Goal: Browse casually

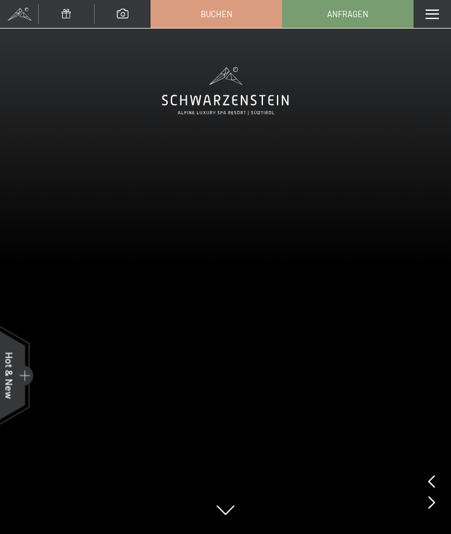
click at [310, 88] on video at bounding box center [225, 267] width 451 height 534
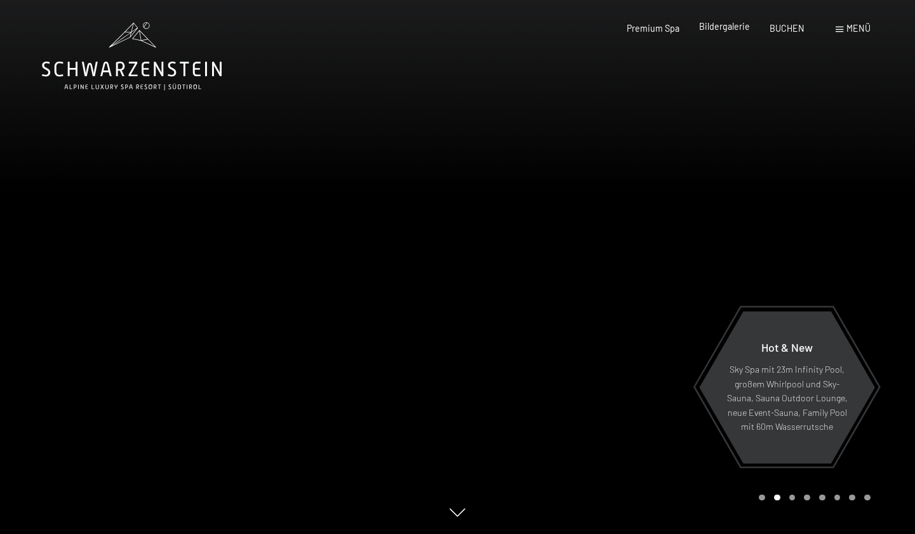
click at [715, 32] on div "Bildergalerie" at bounding box center [724, 26] width 51 height 13
click at [718, 27] on span "Bildergalerie" at bounding box center [724, 26] width 51 height 11
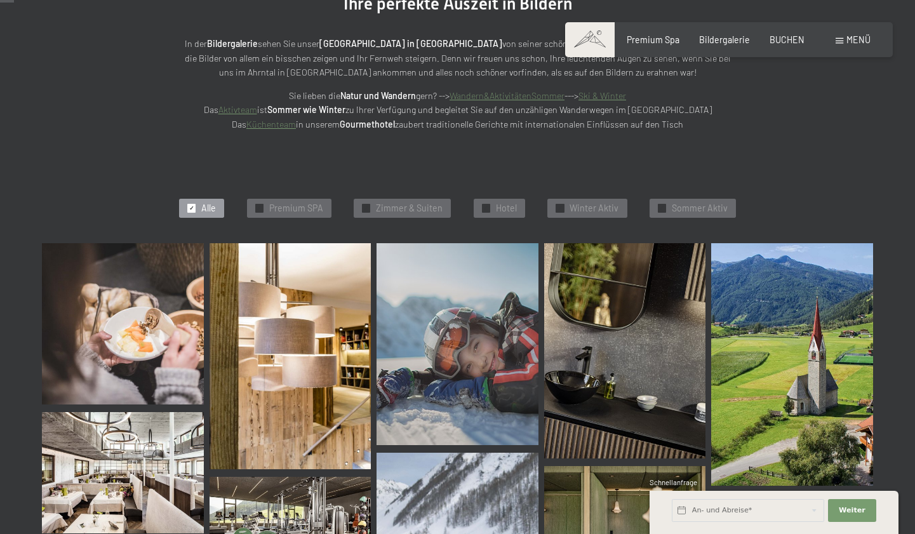
scroll to position [194, 0]
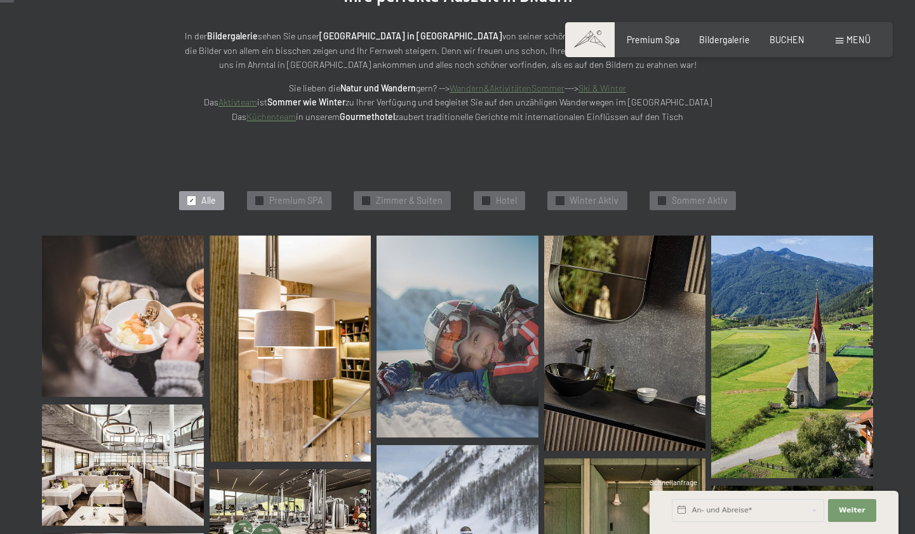
click at [150, 345] on img at bounding box center [123, 316] width 162 height 162
